Goal: Task Accomplishment & Management: Use online tool/utility

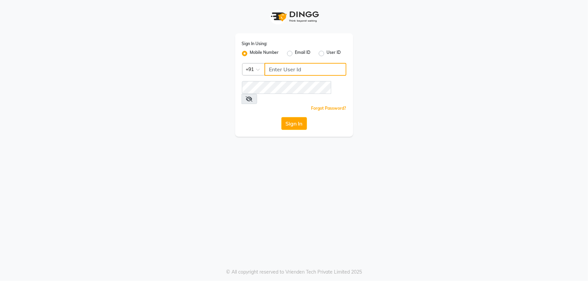
click at [284, 71] on input "Username" at bounding box center [306, 69] width 82 height 13
type input "8928162368"
click at [297, 117] on button "Sign In" at bounding box center [294, 123] width 26 height 13
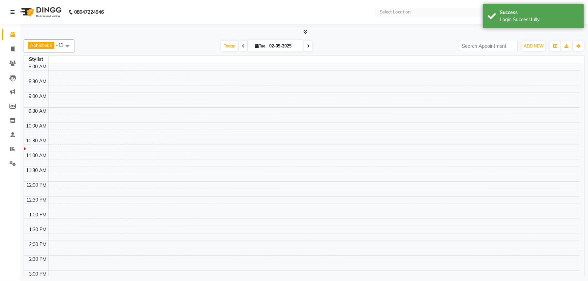
select select "en"
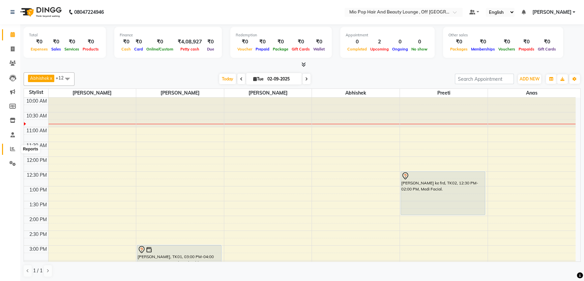
click at [8, 150] on span at bounding box center [13, 150] width 12 height 8
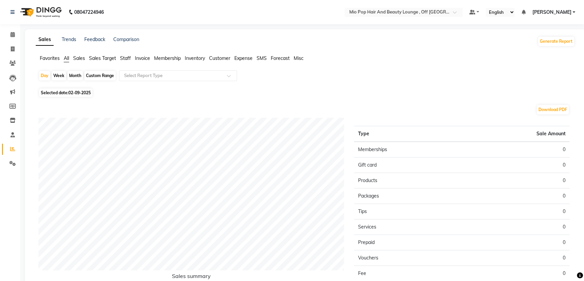
click at [74, 76] on div "Month" at bounding box center [75, 75] width 16 height 9
select select "9"
select select "2025"
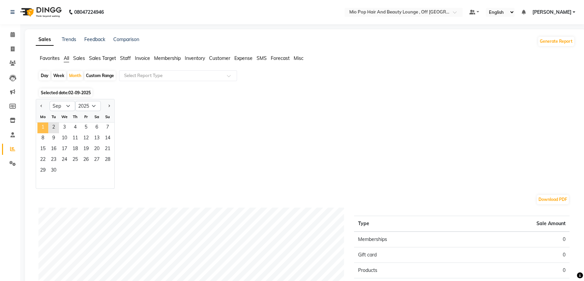
click at [46, 128] on span "1" at bounding box center [42, 128] width 11 height 11
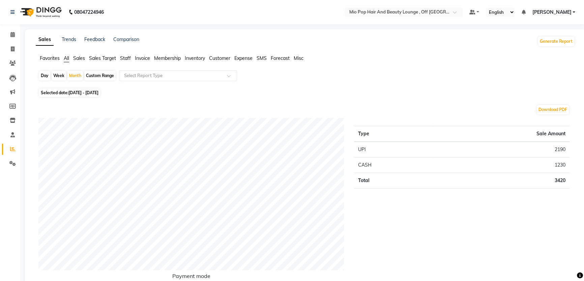
click at [124, 57] on span "Staff" at bounding box center [125, 58] width 11 height 6
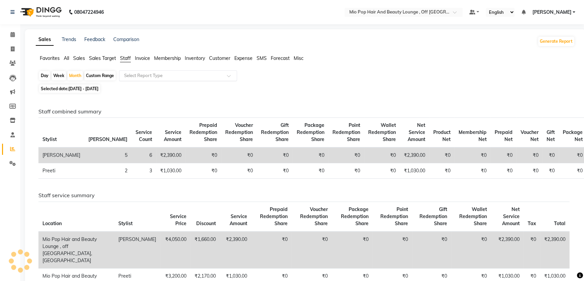
click at [134, 74] on input "text" at bounding box center [171, 75] width 97 height 7
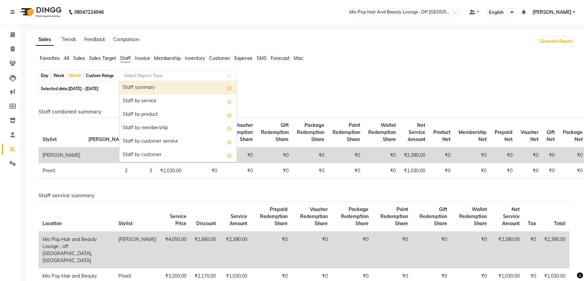
click at [144, 87] on div "Staff summary" at bounding box center [177, 87] width 117 height 13
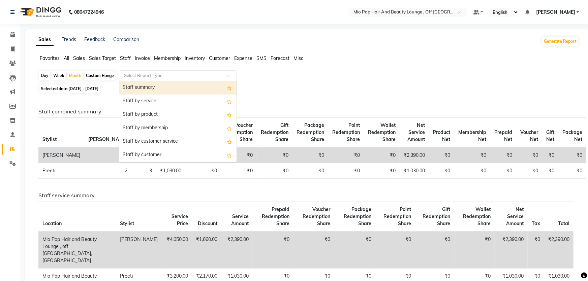
select select "full_report"
select select "csv"
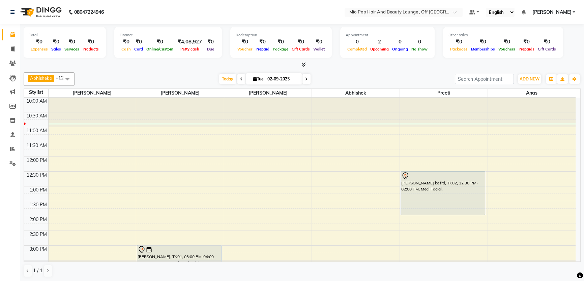
click at [305, 78] on icon at bounding box center [306, 79] width 3 height 4
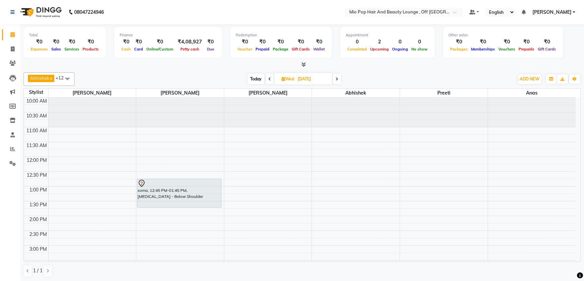
click at [337, 77] on icon at bounding box center [336, 79] width 3 height 4
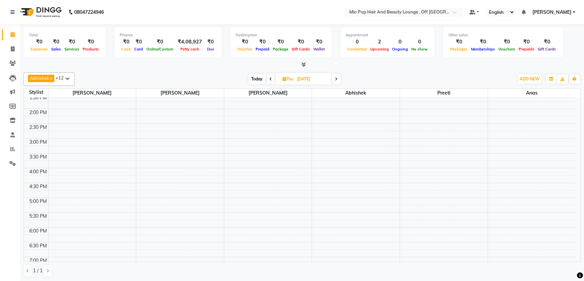
scroll to position [6, 0]
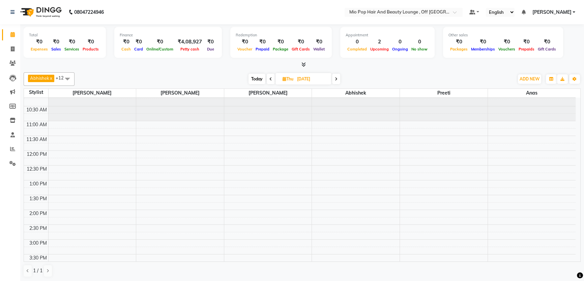
click at [335, 78] on span at bounding box center [336, 79] width 8 height 10
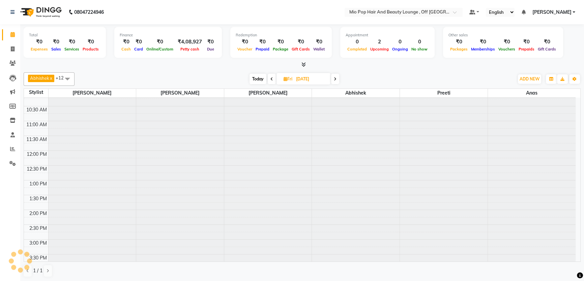
scroll to position [0, 0]
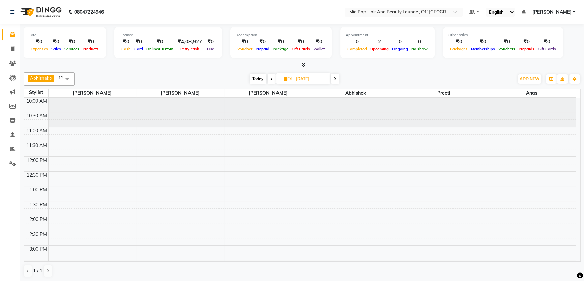
click at [335, 78] on icon at bounding box center [335, 79] width 3 height 4
click at [335, 78] on span at bounding box center [336, 79] width 8 height 10
click at [270, 79] on icon at bounding box center [270, 79] width 3 height 4
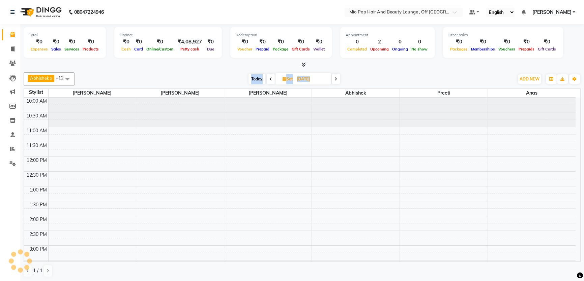
click at [270, 79] on icon at bounding box center [270, 79] width 3 height 4
click at [270, 79] on icon at bounding box center [271, 79] width 3 height 4
click at [270, 79] on icon at bounding box center [270, 79] width 3 height 4
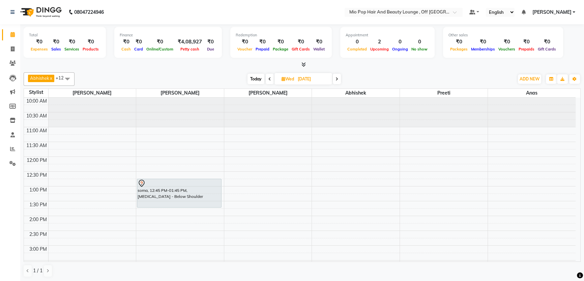
click at [270, 79] on span at bounding box center [270, 79] width 8 height 10
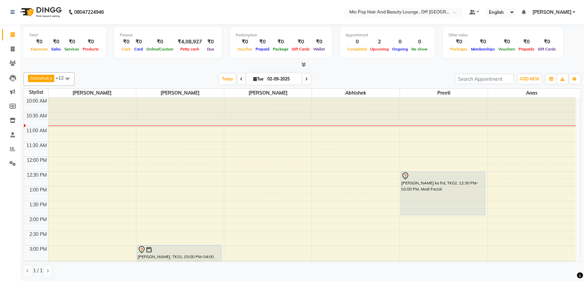
click at [240, 77] on icon at bounding box center [241, 79] width 3 height 4
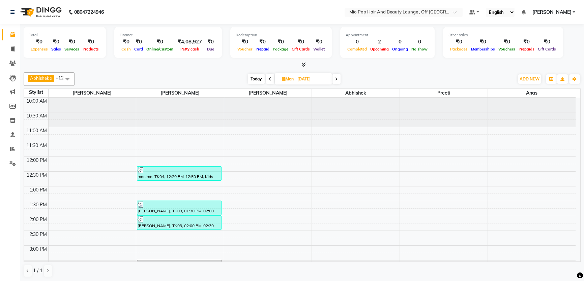
drag, startPoint x: 337, startPoint y: 81, endPoint x: 327, endPoint y: 85, distance: 10.7
click at [336, 81] on span at bounding box center [336, 79] width 8 height 10
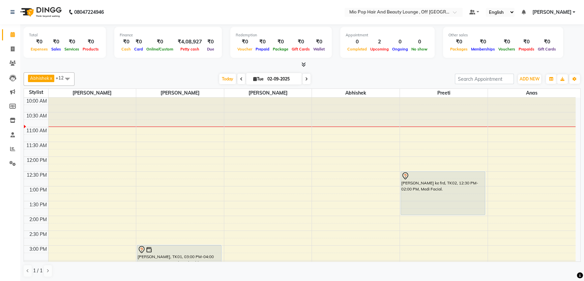
click at [305, 75] on span at bounding box center [306, 79] width 8 height 10
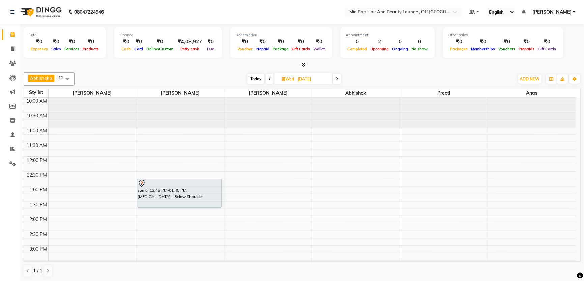
click at [266, 77] on span at bounding box center [270, 79] width 8 height 10
type input "02-09-2025"
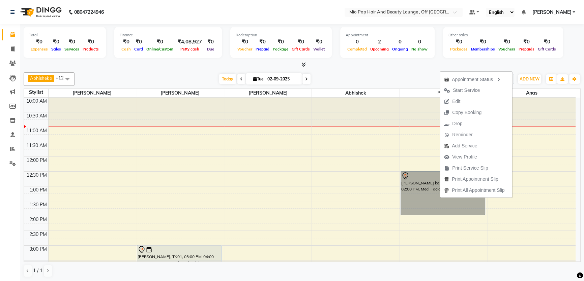
drag, startPoint x: 419, startPoint y: 184, endPoint x: 565, endPoint y: 194, distance: 145.9
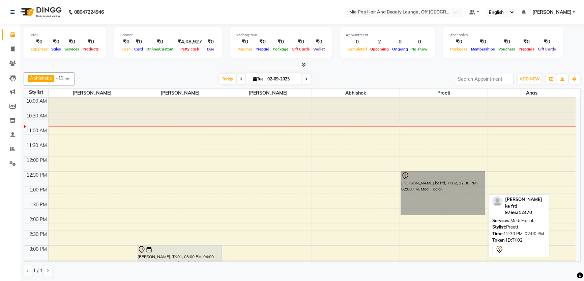
drag, startPoint x: 565, startPoint y: 194, endPoint x: 442, endPoint y: 197, distance: 122.3
click at [442, 197] on link "[PERSON_NAME] ke frd, TK02, 12:30 PM-02:00 PM, Medi Facial." at bounding box center [442, 194] width 85 height 44
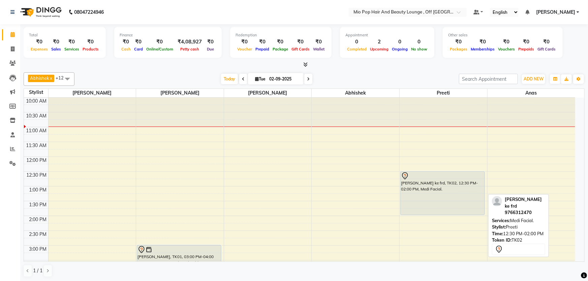
select select "7"
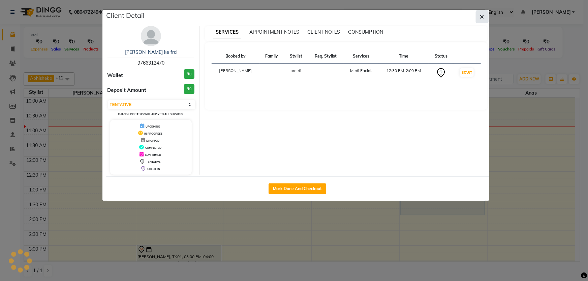
click at [481, 15] on icon "button" at bounding box center [482, 16] width 4 height 5
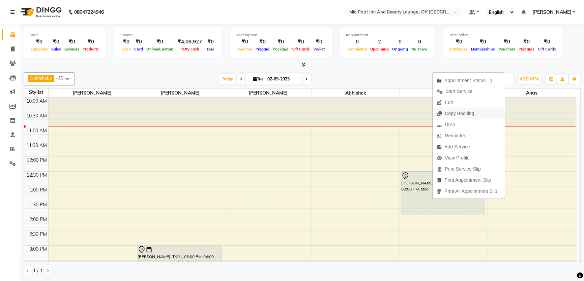
click at [466, 112] on span "Copy Booking" at bounding box center [458, 113] width 29 height 7
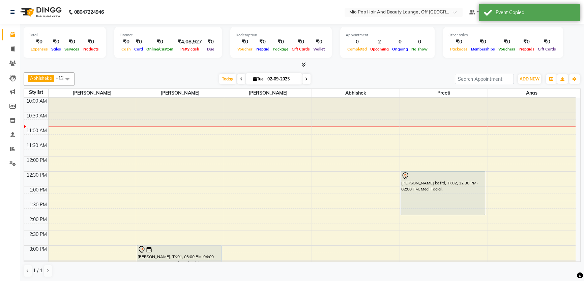
click at [307, 77] on span at bounding box center [306, 79] width 8 height 10
type input "[DATE]"
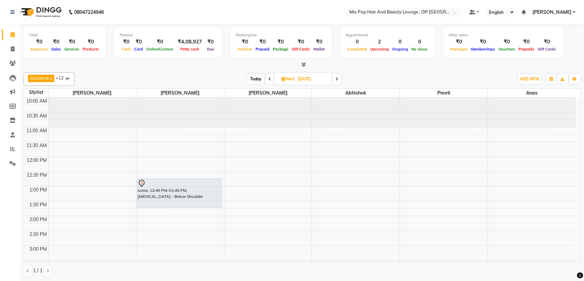
drag, startPoint x: 455, startPoint y: 160, endPoint x: 454, endPoint y: 196, distance: 36.4
